Goal: Transaction & Acquisition: Purchase product/service

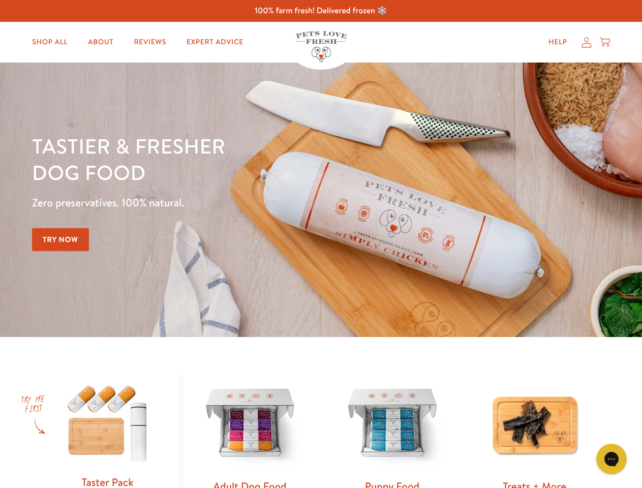
click at [321, 244] on div "Tastier & fresher dog food Zero preservatives. 100% natural. Try Now" at bounding box center [224, 200] width 385 height 134
click at [611, 459] on icon "Gorgias live chat" at bounding box center [611, 459] width 10 height 10
